Goal: Task Accomplishment & Management: Use online tool/utility

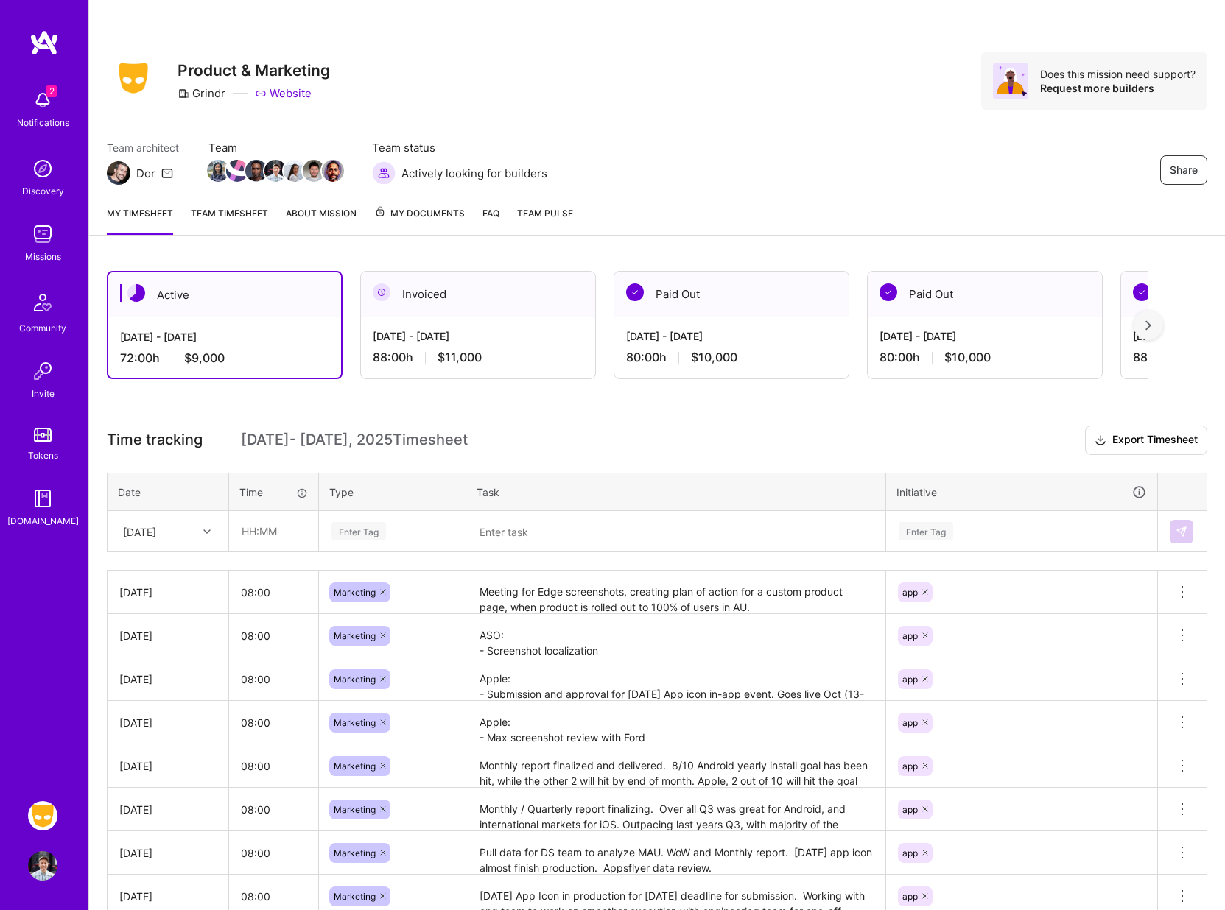
scroll to position [120, 0]
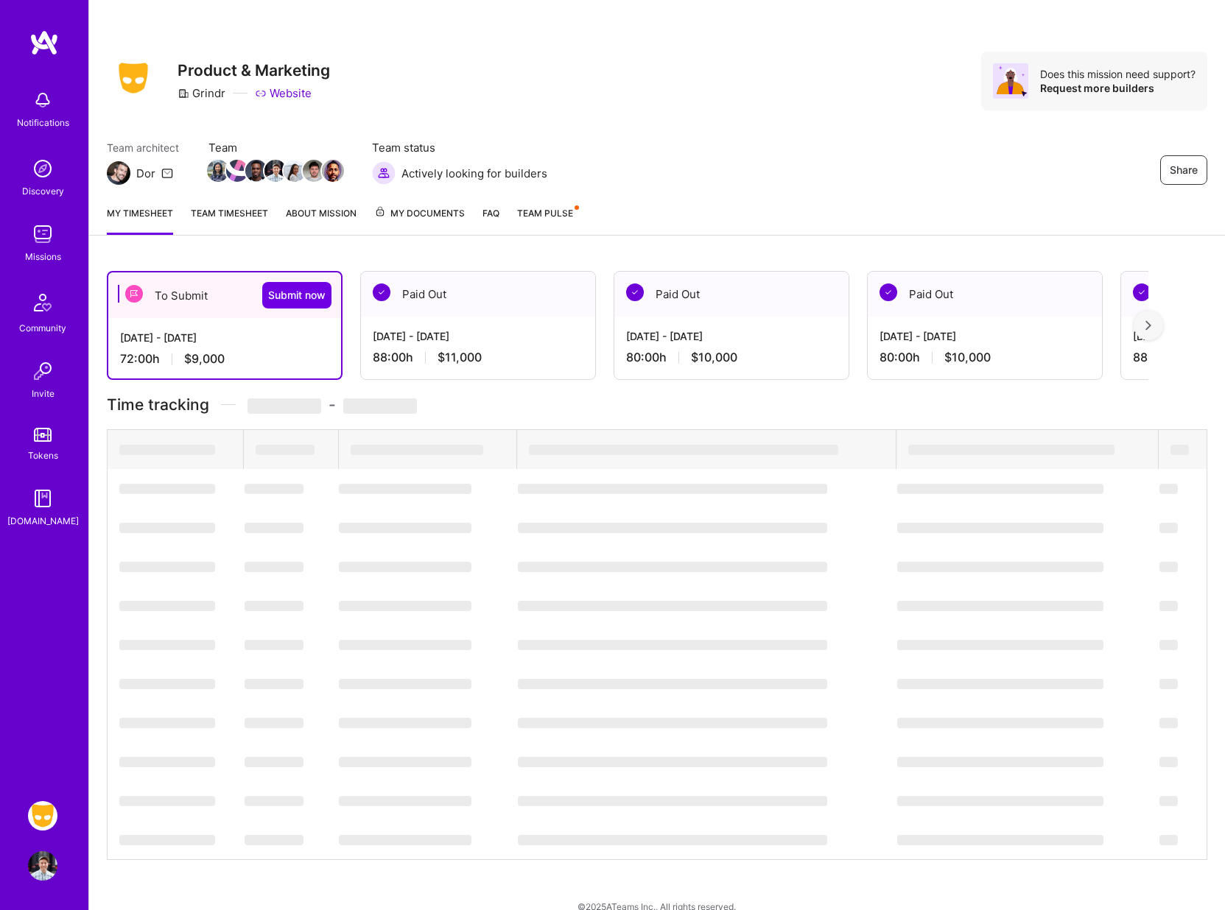
scroll to position [120, 0]
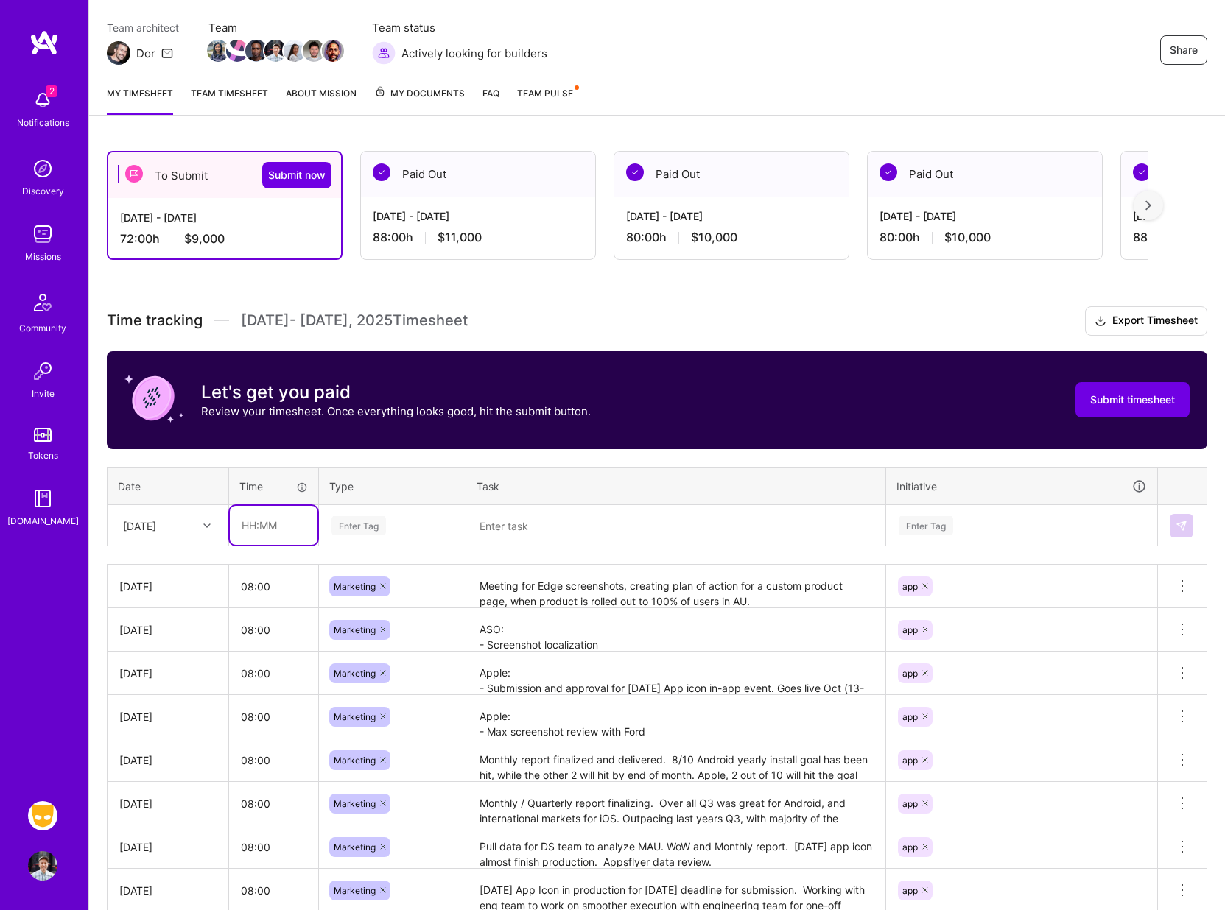
click at [284, 513] on input "text" at bounding box center [274, 525] width 88 height 39
type input "08:00"
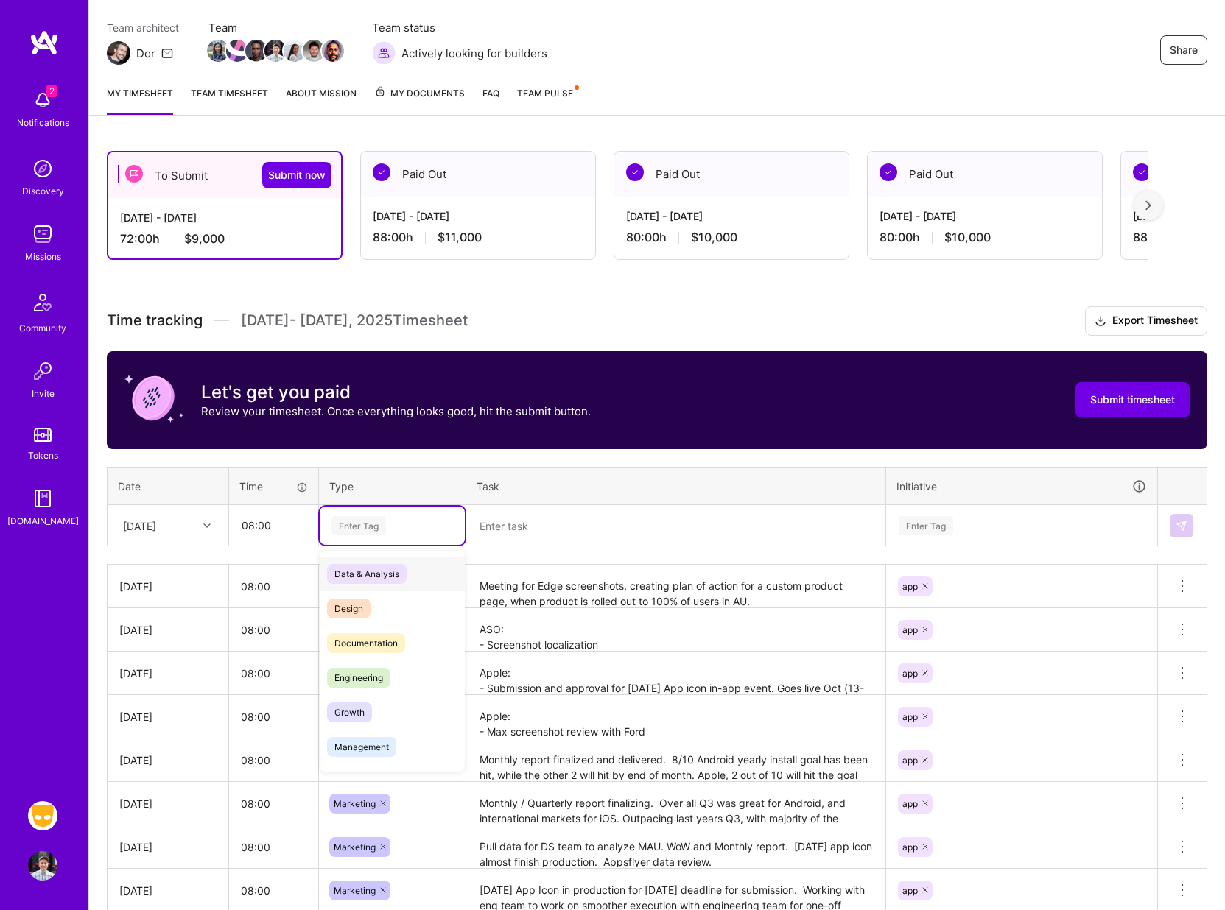
click at [357, 519] on div "Enter Tag" at bounding box center [358, 525] width 54 height 23
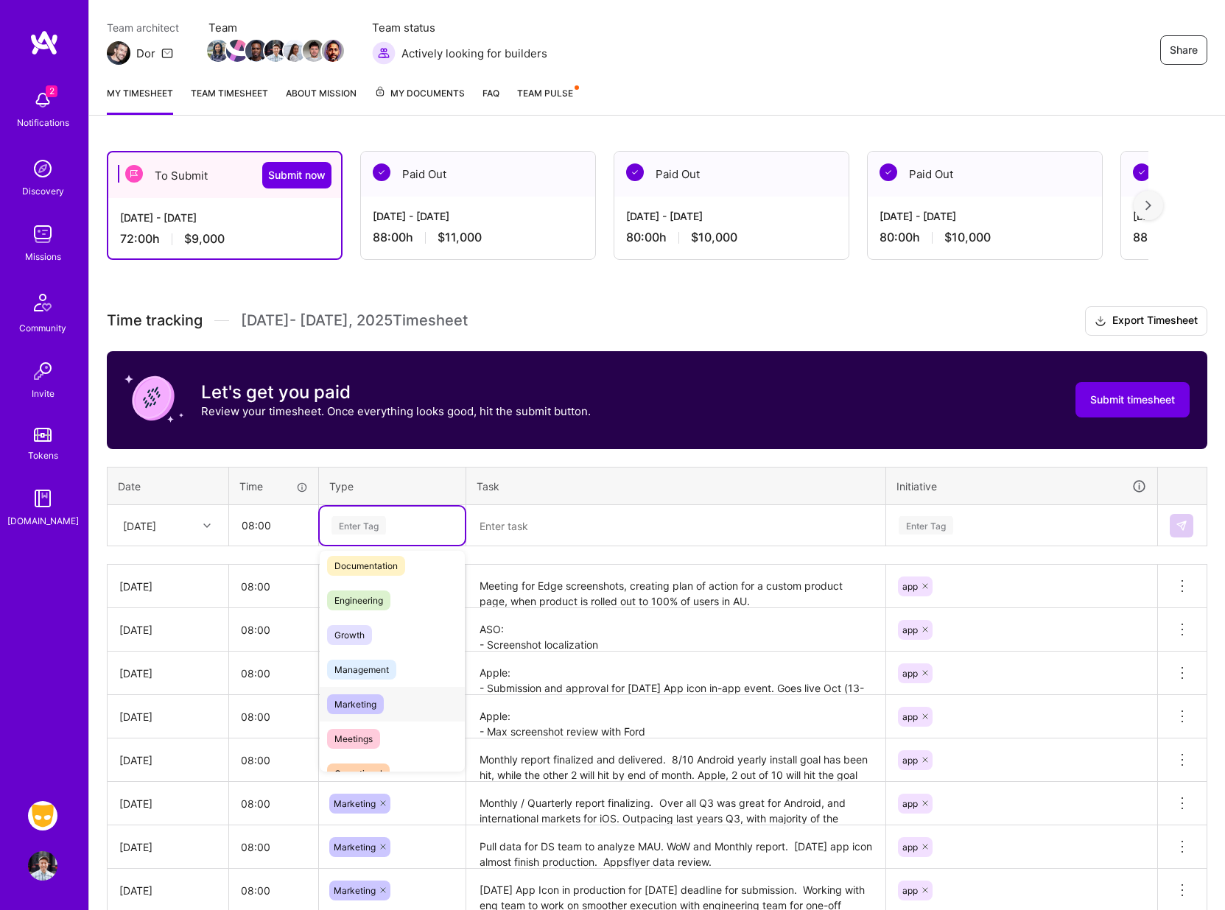
click at [359, 699] on span "Marketing" at bounding box center [355, 704] width 57 height 20
click at [501, 523] on textarea at bounding box center [676, 526] width 416 height 38
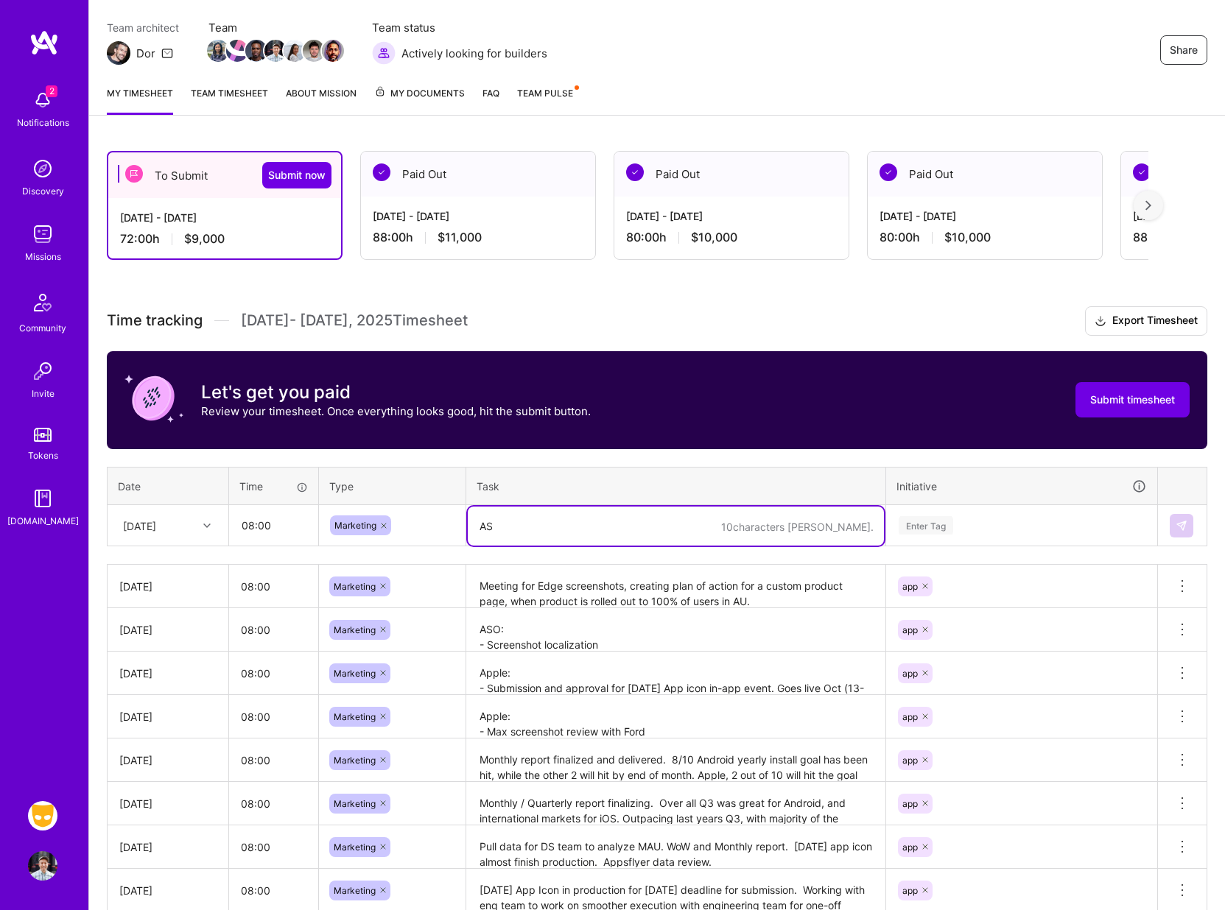
type textarea "A"
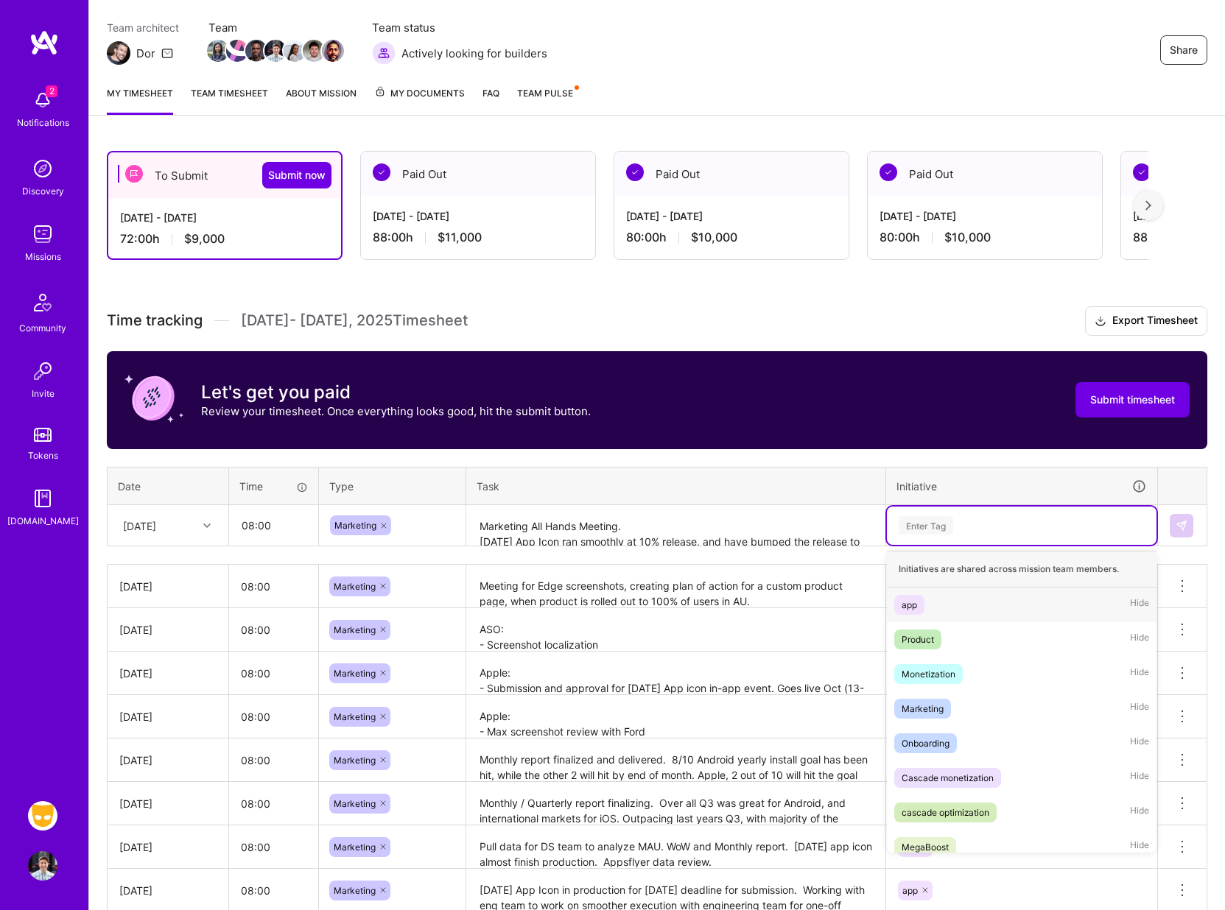
click at [938, 533] on div "Enter Tag" at bounding box center [925, 525] width 54 height 23
click at [912, 596] on span "app" at bounding box center [909, 605] width 30 height 20
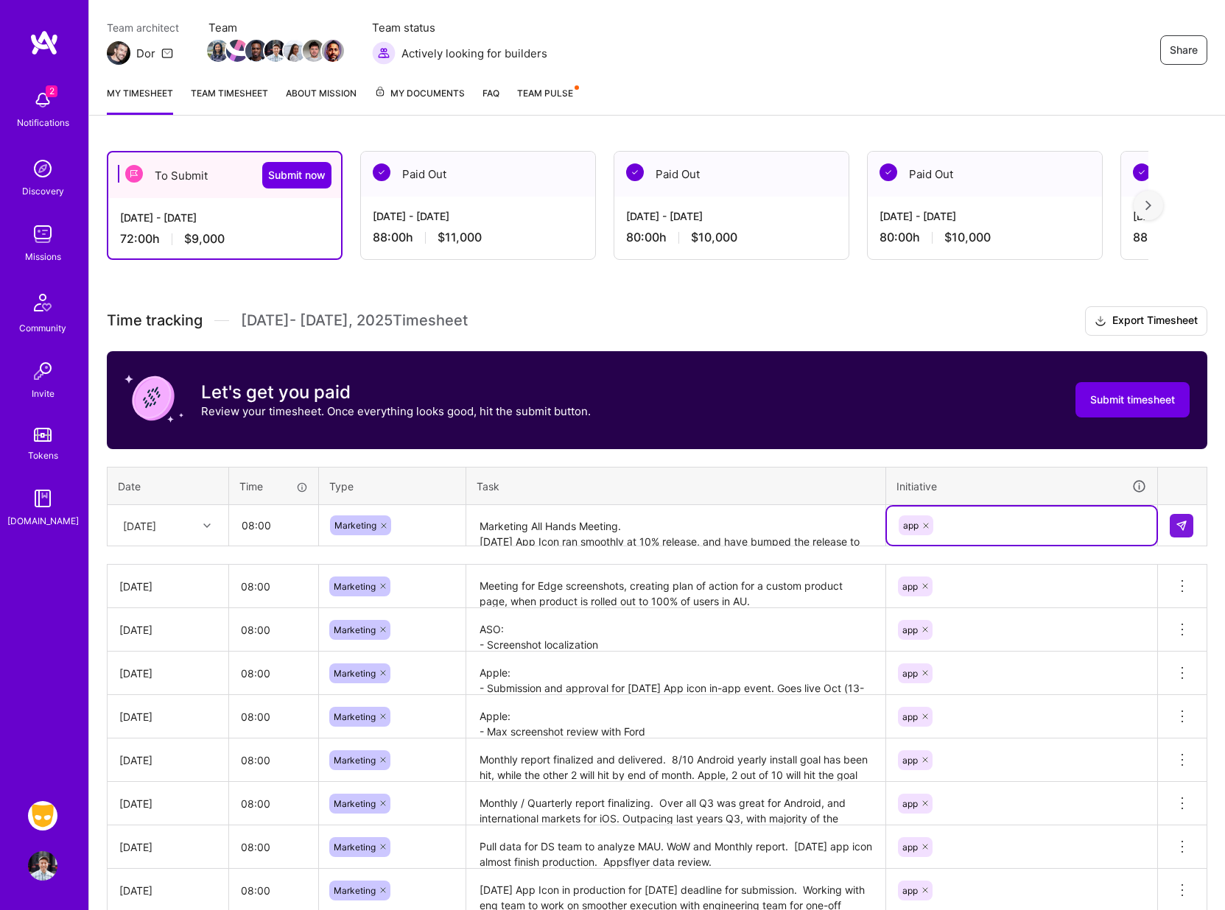
click at [724, 527] on textarea "Marketing All Hands Meeting. Halloween App Icon ran smoothly at 10% release, an…" at bounding box center [676, 526] width 416 height 39
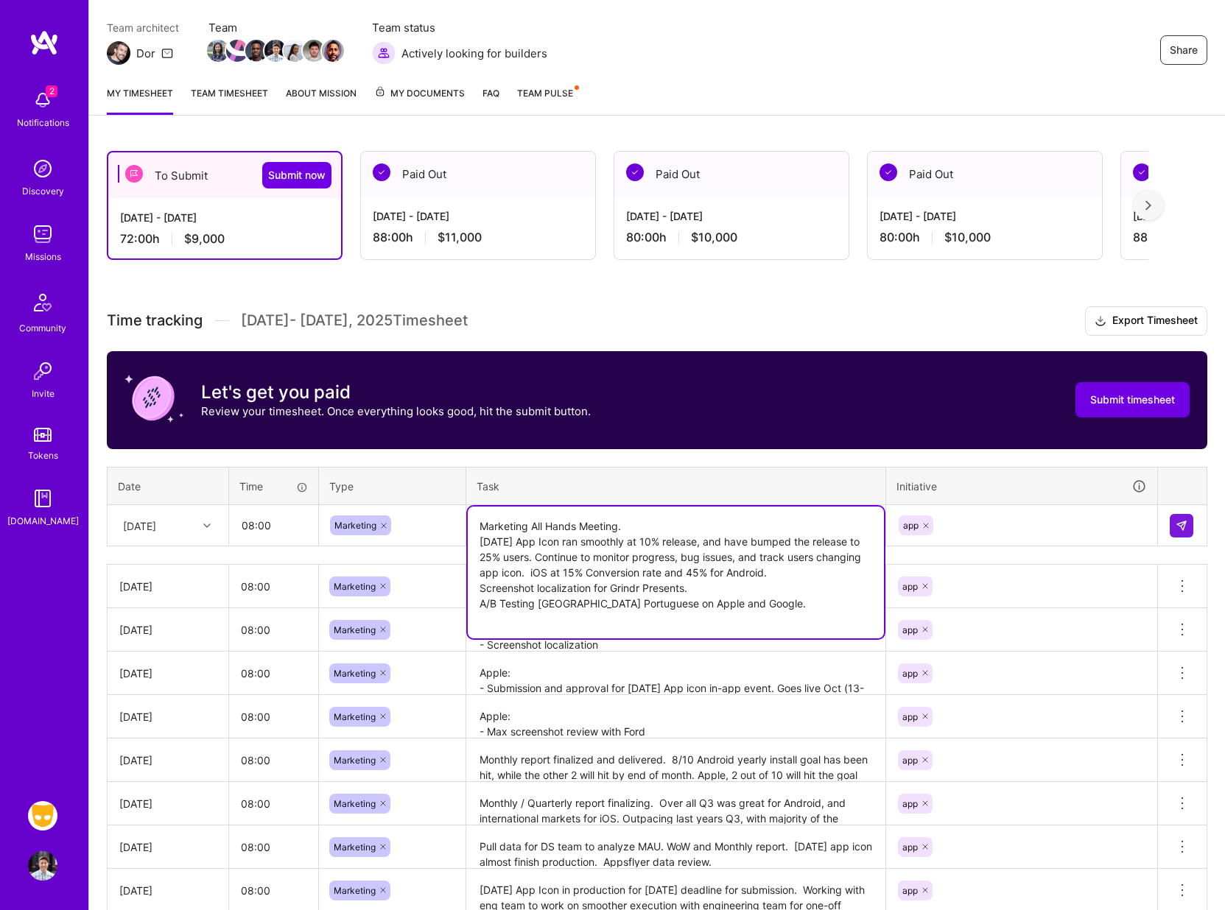
click at [770, 613] on textarea "Marketing All Hands Meeting. Halloween App Icon ran smoothly at 10% release, an…" at bounding box center [676, 573] width 416 height 132
type textarea "Marketing All Hands Meeting. Halloween App Icon ran smoothly at 10% release, an…"
click at [1063, 493] on div "Initiative" at bounding box center [1021, 486] width 250 height 17
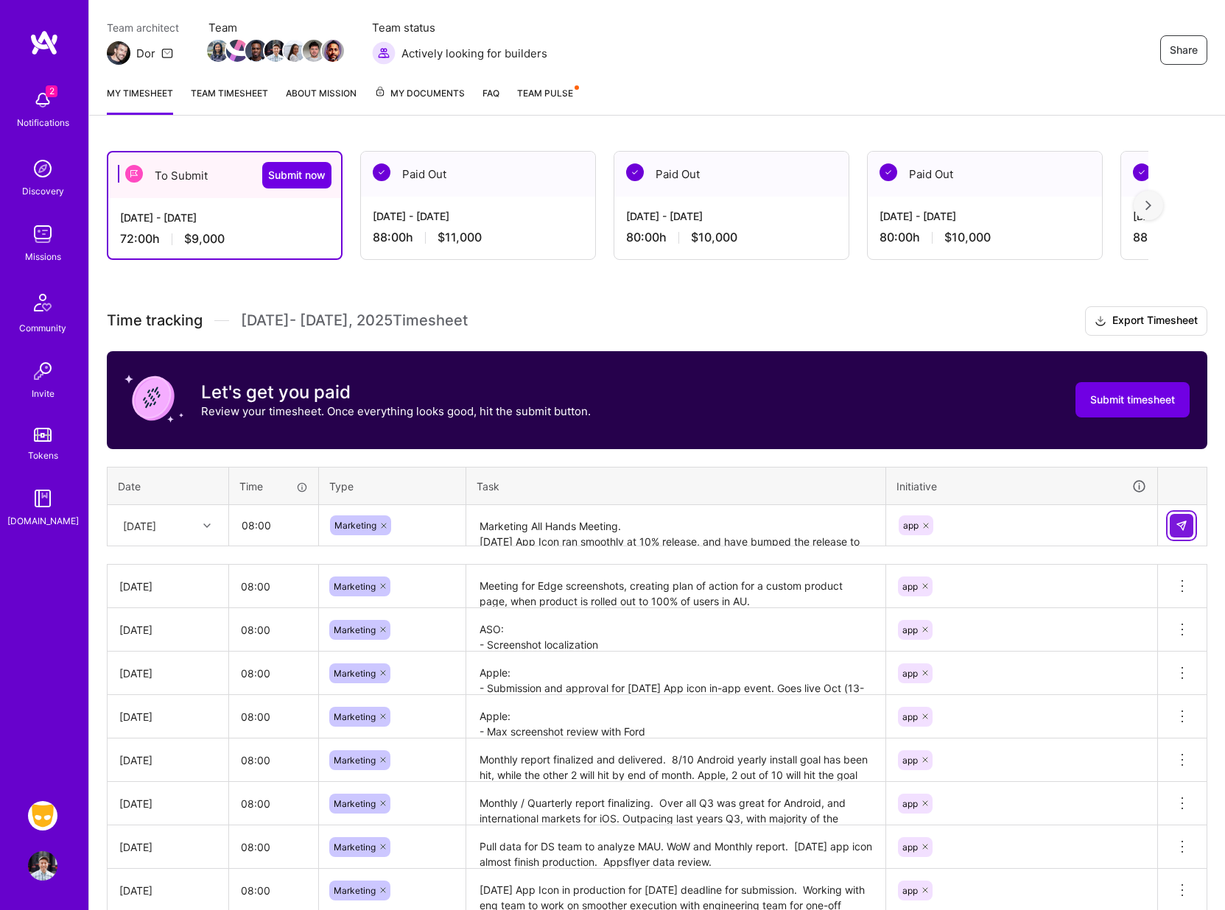
click at [1178, 524] on img at bounding box center [1181, 526] width 12 height 12
